Goal: Task Accomplishment & Management: Use online tool/utility

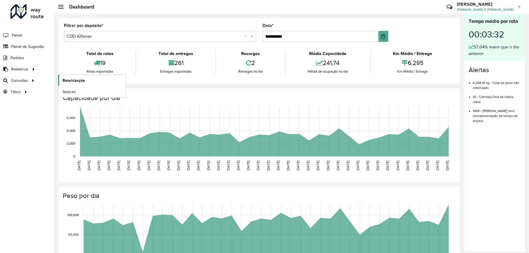
click at [72, 80] on span "Roteirização" at bounding box center [74, 81] width 22 height 6
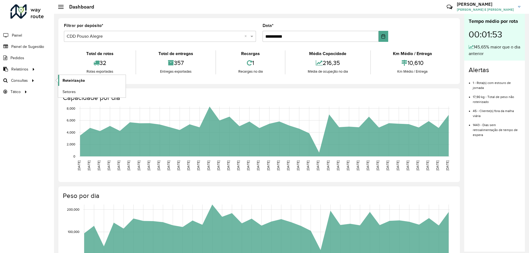
click at [77, 82] on span "Roteirização" at bounding box center [74, 81] width 22 height 6
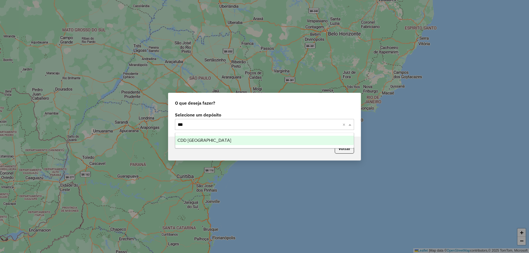
type input "****"
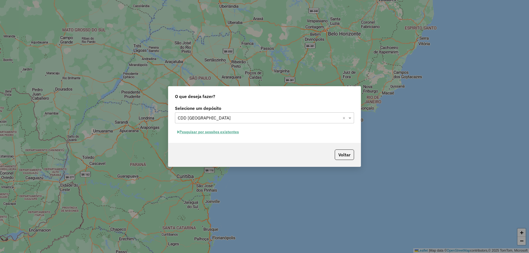
click at [208, 135] on button "Pesquisar por sessões existentes" at bounding box center [208, 132] width 66 height 9
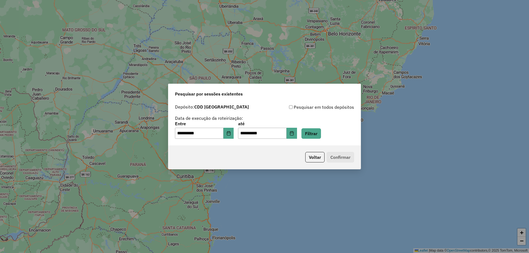
click at [316, 141] on div "**********" at bounding box center [264, 124] width 192 height 44
click at [318, 137] on button "Filtrar" at bounding box center [312, 133] width 20 height 10
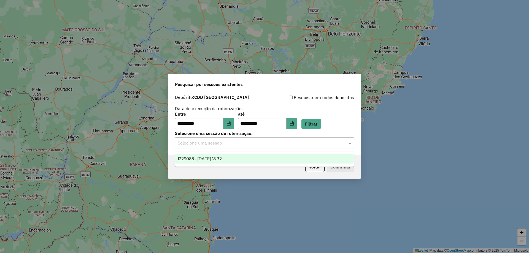
click at [275, 139] on div "Selecione uma sessão" at bounding box center [264, 143] width 179 height 11
click at [253, 157] on div "1229088 - 13/08/2025 18:32" at bounding box center [264, 158] width 179 height 9
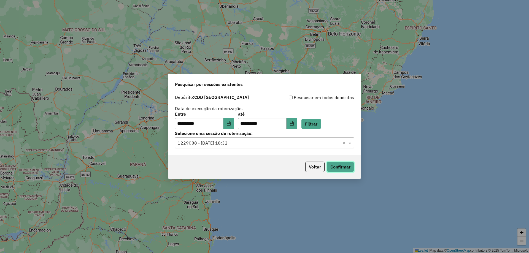
click at [339, 166] on button "Confirmar" at bounding box center [340, 167] width 27 height 10
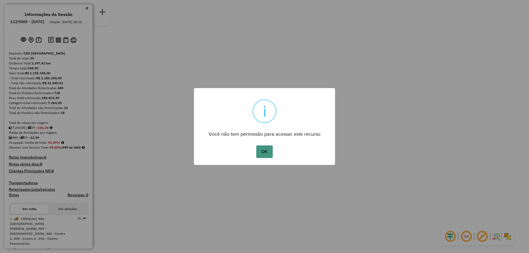
click at [268, 151] on button "OK" at bounding box center [264, 152] width 16 height 13
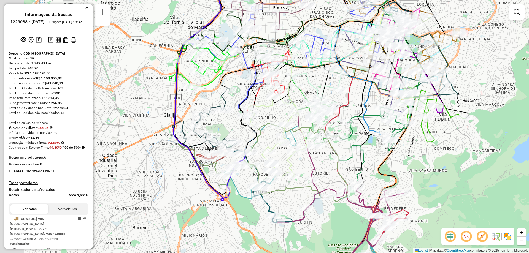
drag, startPoint x: 132, startPoint y: 104, endPoint x: 221, endPoint y: 80, distance: 92.2
click at [221, 80] on icon at bounding box center [203, 62] width 69 height 53
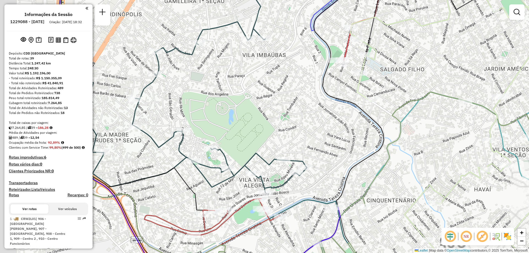
drag, startPoint x: 246, startPoint y: 117, endPoint x: 298, endPoint y: 131, distance: 53.4
click at [297, 133] on div "Janela de atendimento Grade de atendimento Capacidade Transportadoras Veículos …" at bounding box center [264, 126] width 529 height 253
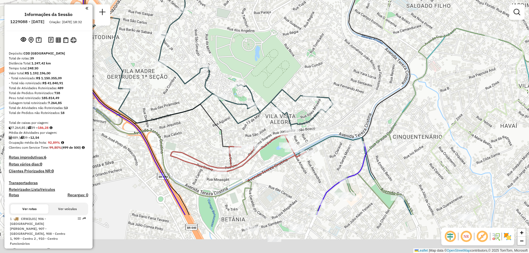
drag, startPoint x: 288, startPoint y: 139, endPoint x: 314, endPoint y: 75, distance: 68.3
click at [314, 75] on div "Janela de atendimento Grade de atendimento Capacidade Transportadoras Veículos …" at bounding box center [264, 126] width 529 height 253
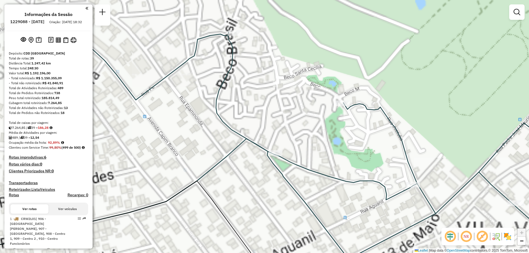
drag, startPoint x: 232, startPoint y: 100, endPoint x: 252, endPoint y: 123, distance: 30.3
click at [252, 123] on div "Janela de atendimento Grade de atendimento Capacidade Transportadoras Veículos …" at bounding box center [264, 126] width 529 height 253
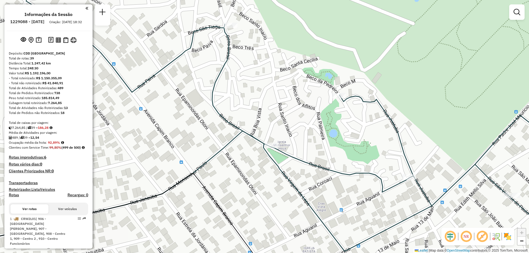
drag, startPoint x: 258, startPoint y: 93, endPoint x: 228, endPoint y: 59, distance: 45.7
click at [228, 60] on div "Janela de atendimento Grade de atendimento Capacidade Transportadoras Veículos …" at bounding box center [264, 126] width 529 height 253
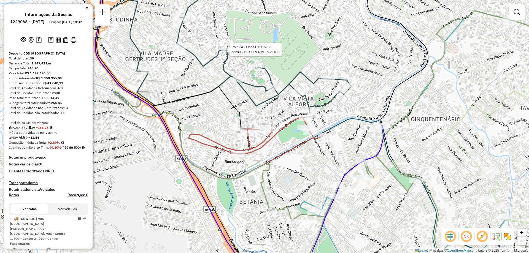
select select "**********"
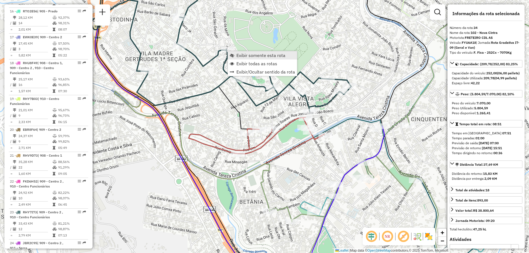
scroll to position [1250, 0]
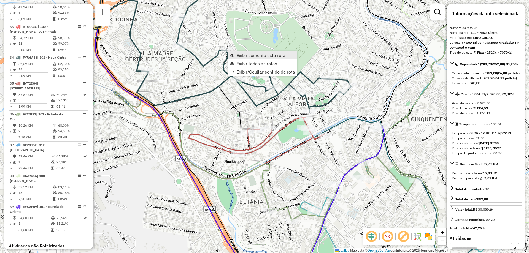
click at [258, 54] on span "Exibir somente esta rota" at bounding box center [260, 55] width 49 height 4
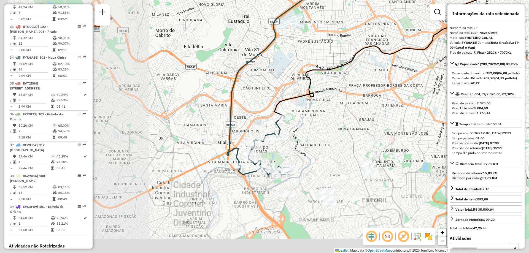
drag, startPoint x: 252, startPoint y: 185, endPoint x: 317, endPoint y: 149, distance: 74.5
click at [314, 150] on div "Janela de atendimento Grade de atendimento Capacidade Transportadoras Veículos …" at bounding box center [264, 126] width 529 height 253
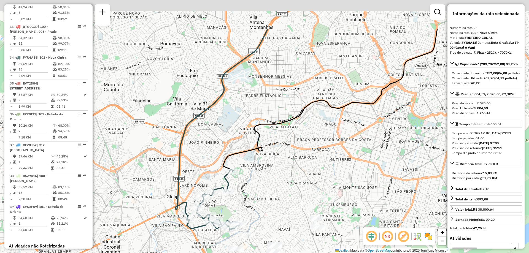
drag, startPoint x: 332, startPoint y: 141, endPoint x: 237, endPoint y: 233, distance: 132.0
click at [238, 233] on div "Janela de atendimento Grade de atendimento Capacidade Transportadoras Veículos …" at bounding box center [264, 126] width 529 height 253
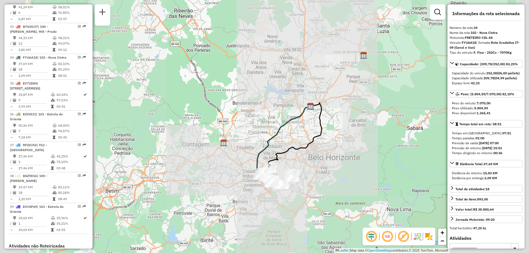
drag, startPoint x: 296, startPoint y: 198, endPoint x: 308, endPoint y: 153, distance: 46.8
click at [308, 153] on div "Janela de atendimento Grade de atendimento Capacidade Transportadoras Veículos …" at bounding box center [264, 126] width 529 height 253
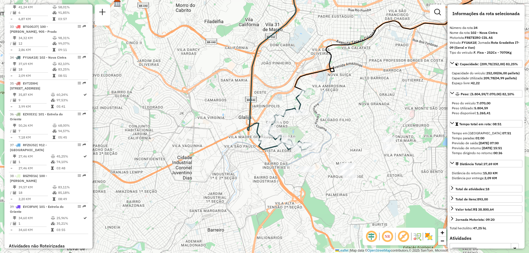
drag, startPoint x: 326, startPoint y: 125, endPoint x: 341, endPoint y: 108, distance: 22.6
click at [341, 108] on div "Janela de atendimento Grade de atendimento Capacidade Transportadoras Veículos …" at bounding box center [264, 126] width 529 height 253
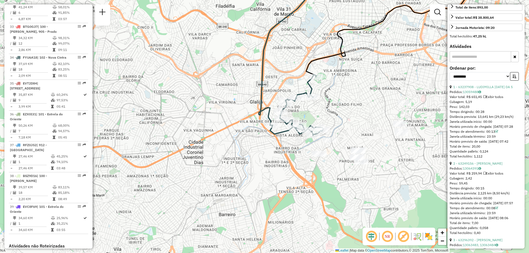
scroll to position [193, 0]
click at [483, 61] on input "text" at bounding box center [480, 55] width 61 height 11
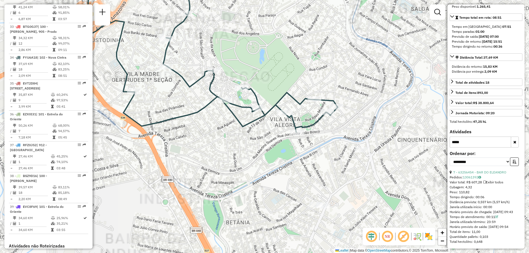
type input "*****"
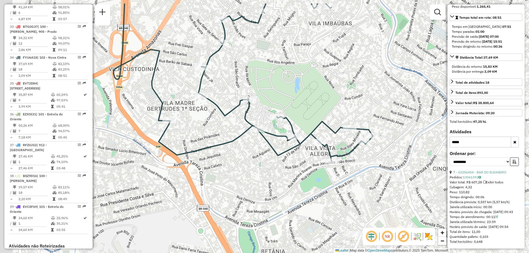
drag, startPoint x: 278, startPoint y: 148, endPoint x: 308, endPoint y: 173, distance: 38.8
click at [308, 173] on div "Janela de atendimento Grade de atendimento Capacidade Transportadoras Veículos …" at bounding box center [264, 126] width 529 height 253
